Goal: Complete application form

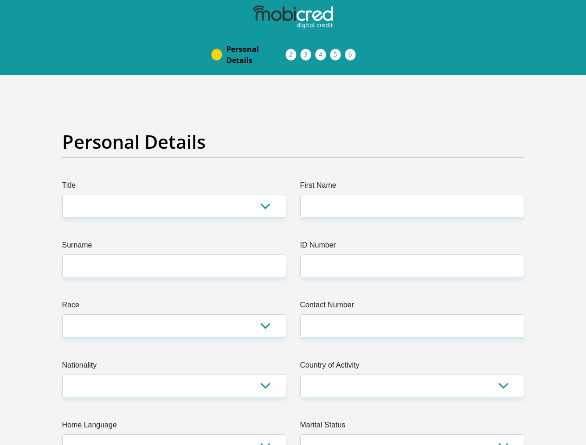
click at [0, 0] on img at bounding box center [0, 0] width 0 height 0
click at [219, 40] on link "Personal Details" at bounding box center [256, 55] width 74 height 30
click at [293, 51] on link "Acceptance of Services" at bounding box center [300, 54] width 15 height 7
click at [0, 0] on span "Documents" at bounding box center [0, 0] width 0 height 0
click at [338, 51] on link "Debicheck Mandate" at bounding box center [330, 54] width 15 height 7
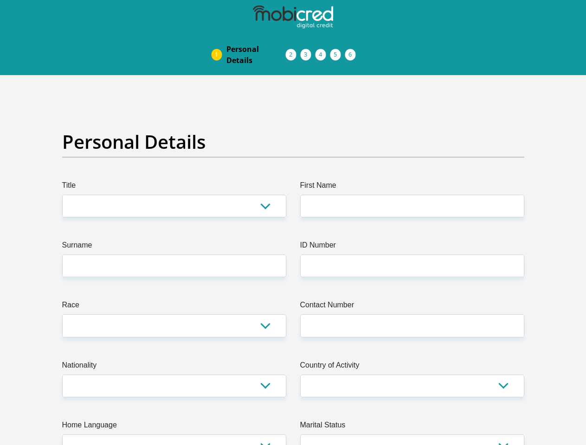
click at [352, 51] on link "Curata Authentication" at bounding box center [345, 54] width 15 height 7
click at [367, 51] on link "Pre Agreement Signoff" at bounding box center [359, 54] width 15 height 7
